Goal: Check status: Check status

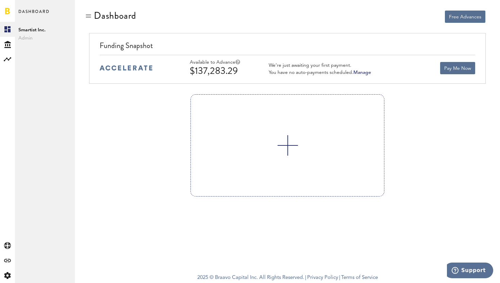
click at [296, 64] on div "We’re just awaiting your first payment." at bounding box center [320, 65] width 102 height 6
click at [300, 64] on div "We’re just awaiting your first payment." at bounding box center [320, 65] width 102 height 6
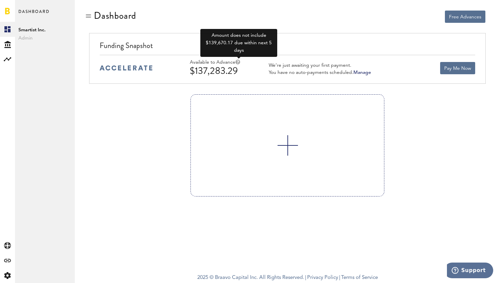
click at [240, 62] on icon at bounding box center [237, 62] width 5 height 5
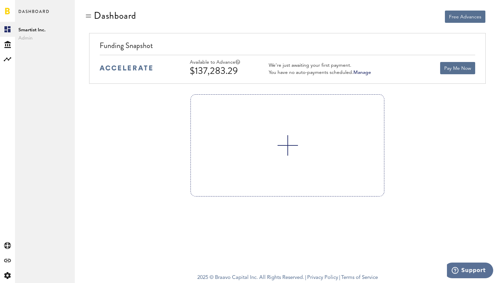
click at [295, 64] on div "We’re just awaiting your first payment." at bounding box center [320, 65] width 102 height 6
click at [359, 71] on link "Manage" at bounding box center [363, 72] width 18 height 5
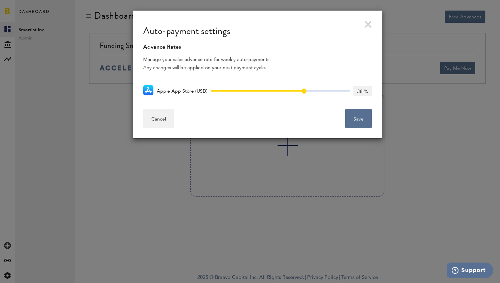
type input "37 %"
drag, startPoint x: 213, startPoint y: 93, endPoint x: 272, endPoint y: 94, distance: 59.2
click at [272, 94] on div "0% 85% 37%" at bounding box center [280, 91] width 139 height 9
click at [369, 24] on link at bounding box center [368, 24] width 7 height 7
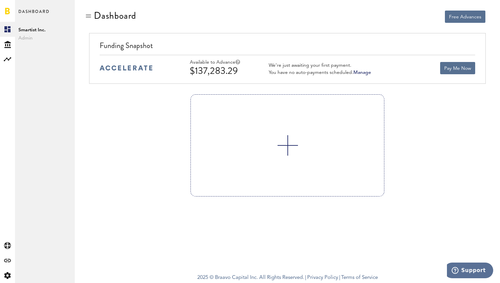
click at [402, 43] on div "Funding Snapshot" at bounding box center [288, 47] width 376 height 15
click at [296, 70] on div "You have no auto-payments scheduled. [GEOGRAPHIC_DATA]" at bounding box center [320, 72] width 102 height 6
click at [442, 72] on button "Pay Me Now" at bounding box center [457, 68] width 35 height 12
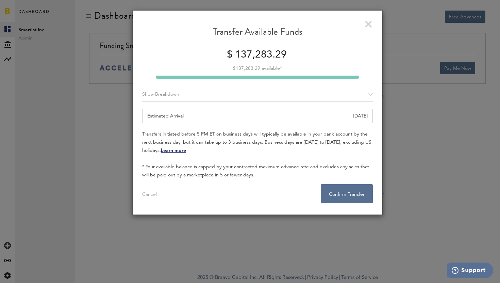
click at [370, 25] on link at bounding box center [368, 24] width 7 height 7
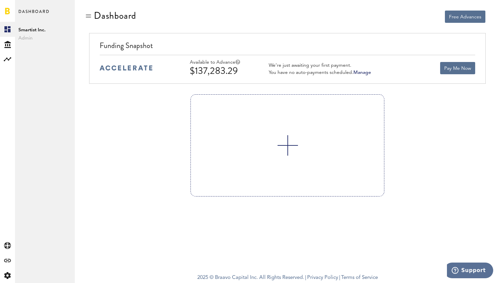
click at [23, 37] on span "Admin" at bounding box center [44, 38] width 53 height 8
click at [11, 44] on div "Created with Sketch." at bounding box center [7, 44] width 15 height 15
click at [25, 28] on link "Overview" at bounding box center [45, 29] width 60 height 15
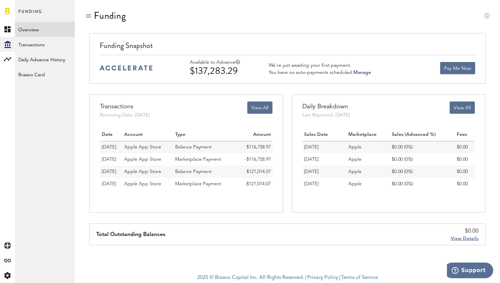
click at [320, 64] on div "We’re just awaiting your first payment." at bounding box center [320, 65] width 102 height 6
click at [325, 64] on div "We’re just awaiting your first payment." at bounding box center [320, 65] width 102 height 6
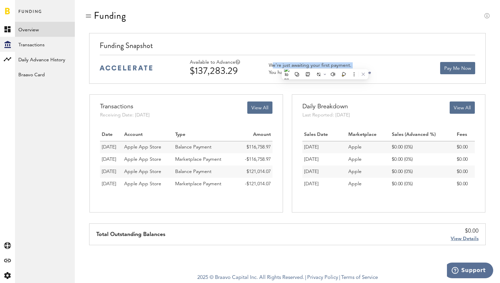
click at [325, 64] on div "We’re just awaiting your first payment." at bounding box center [320, 65] width 102 height 6
click at [329, 64] on div "We’re just awaiting your first payment." at bounding box center [320, 65] width 102 height 6
click at [335, 64] on div "We’re just awaiting your first payment." at bounding box center [320, 65] width 102 height 6
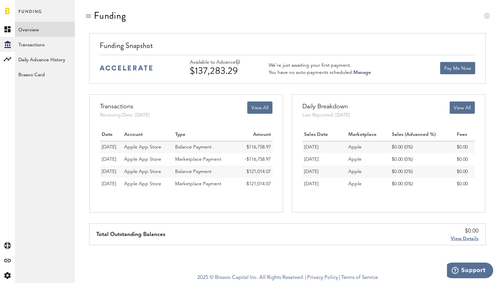
click at [330, 74] on div "You have no auto-payments scheduled. [GEOGRAPHIC_DATA]" at bounding box center [320, 72] width 102 height 6
click at [336, 73] on div "You have no auto-payments scheduled. [GEOGRAPHIC_DATA]" at bounding box center [320, 72] width 102 height 6
click at [46, 48] on link "Transactions" at bounding box center [45, 44] width 60 height 15
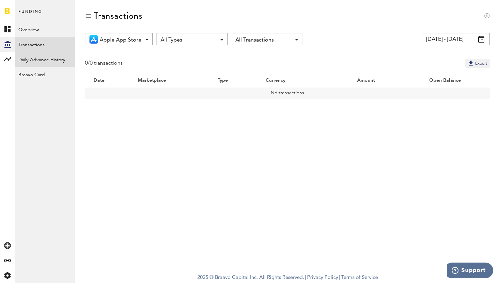
click at [43, 54] on link "Daily Advance History" at bounding box center [45, 59] width 60 height 15
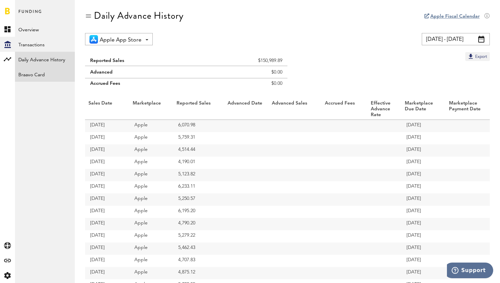
click at [43, 74] on link "Braavo Card" at bounding box center [45, 74] width 60 height 15
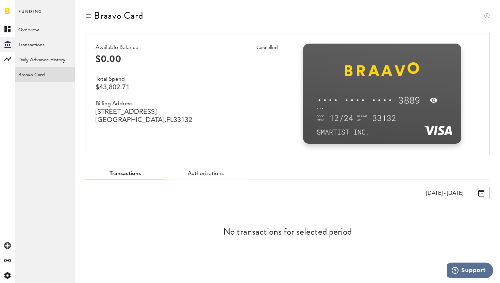
click at [199, 181] on div "Transactions Authorizations [DATE] - [DATE] Last 30 days Last 90 days Last 180 …" at bounding box center [287, 215] width 425 height 103
click at [197, 176] on span "Authorizations" at bounding box center [206, 174] width 81 height 12
click at [196, 171] on link "Authorizations" at bounding box center [205, 173] width 37 height 5
click at [128, 175] on link "Transactions" at bounding box center [125, 173] width 31 height 5
click at [272, 47] on div "Cancelled" at bounding box center [267, 48] width 21 height 8
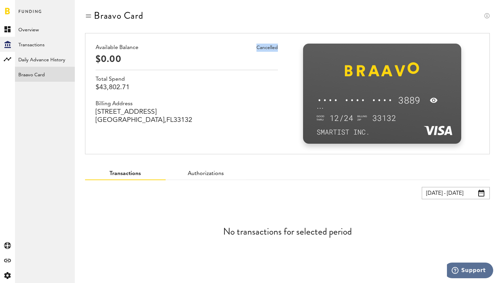
click at [272, 47] on div "Cancelled" at bounding box center [267, 48] width 21 height 8
click at [266, 47] on div "Cancelled" at bounding box center [267, 48] width 21 height 8
click at [106, 60] on div "$0.00" at bounding box center [187, 58] width 182 height 11
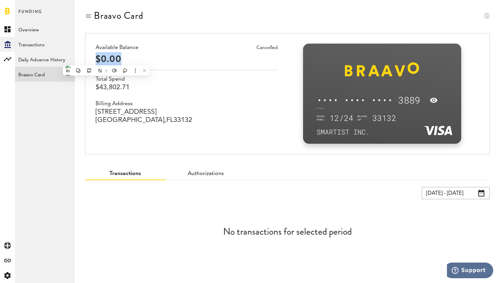
click at [112, 58] on div "$0.00" at bounding box center [187, 58] width 182 height 11
click at [108, 87] on div "$43,802.71" at bounding box center [187, 87] width 182 height 8
click at [115, 87] on div "$43,802.71" at bounding box center [187, 87] width 182 height 8
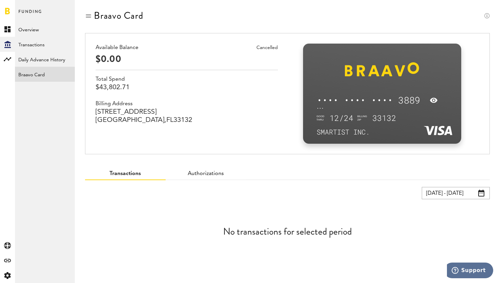
click at [145, 116] on div "[STREET_ADDRESS]" at bounding box center [187, 116] width 182 height 16
click at [153, 114] on div "[STREET_ADDRESS]" at bounding box center [187, 116] width 182 height 16
click at [9, 46] on icon "Created with Sketch." at bounding box center [7, 44] width 6 height 7
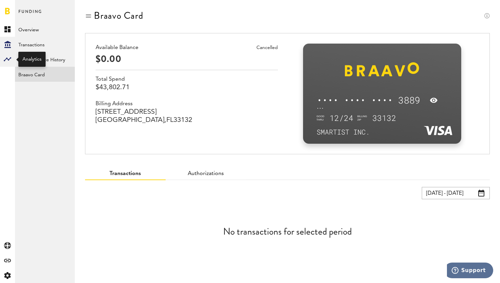
click at [6, 60] on rect at bounding box center [7, 59] width 8 height 8
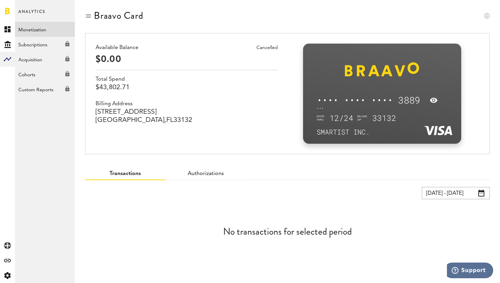
click at [29, 34] on link "Monetization" at bounding box center [45, 29] width 60 height 15
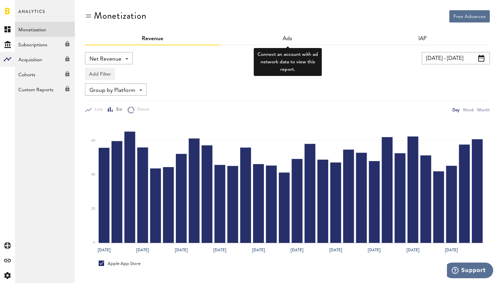
click at [273, 38] on div "Ads" at bounding box center [287, 39] width 135 height 12
click at [299, 39] on div "Ads" at bounding box center [287, 39] width 135 height 12
